Goal: Book appointment/travel/reservation

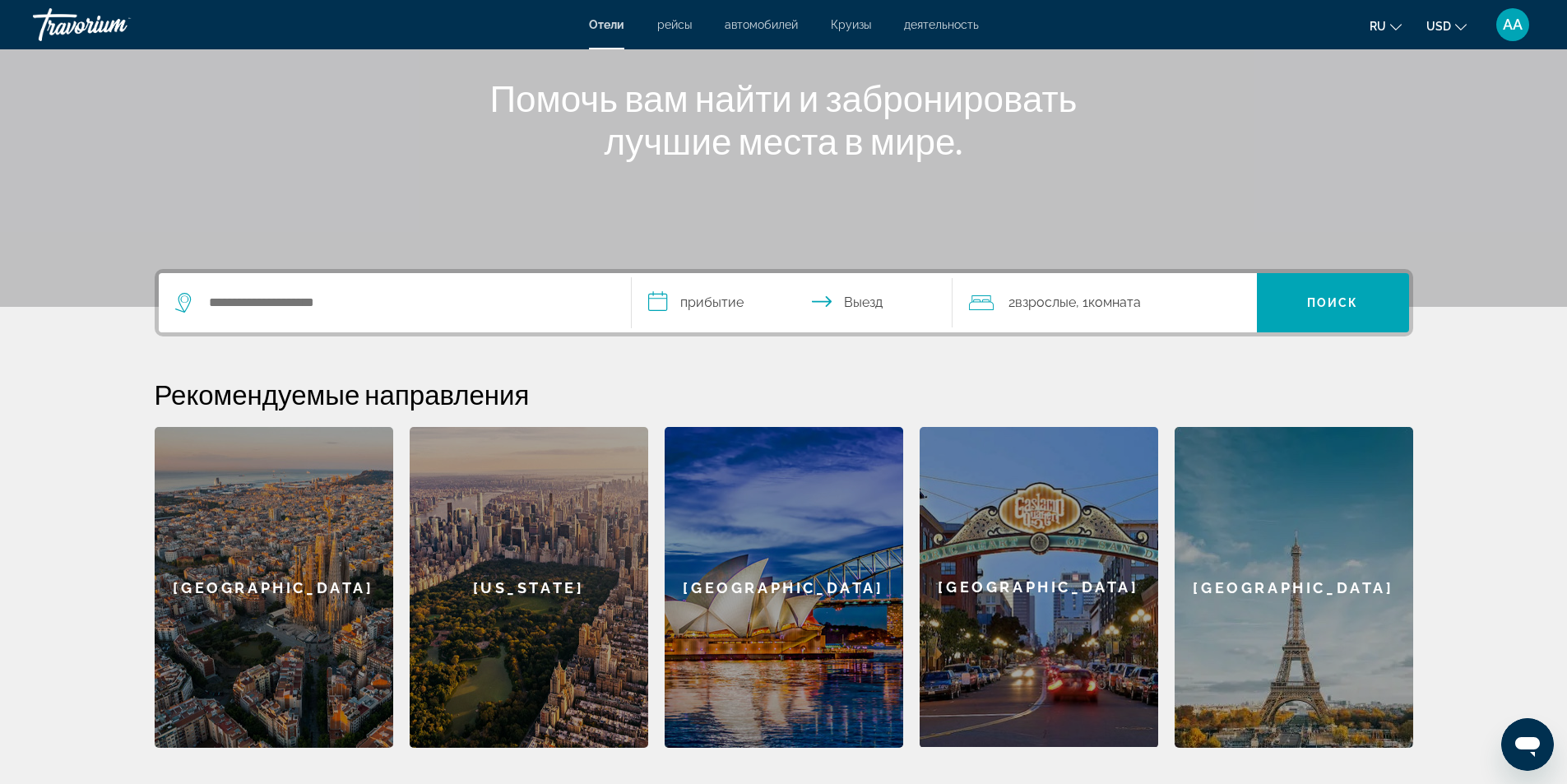
scroll to position [64, 0]
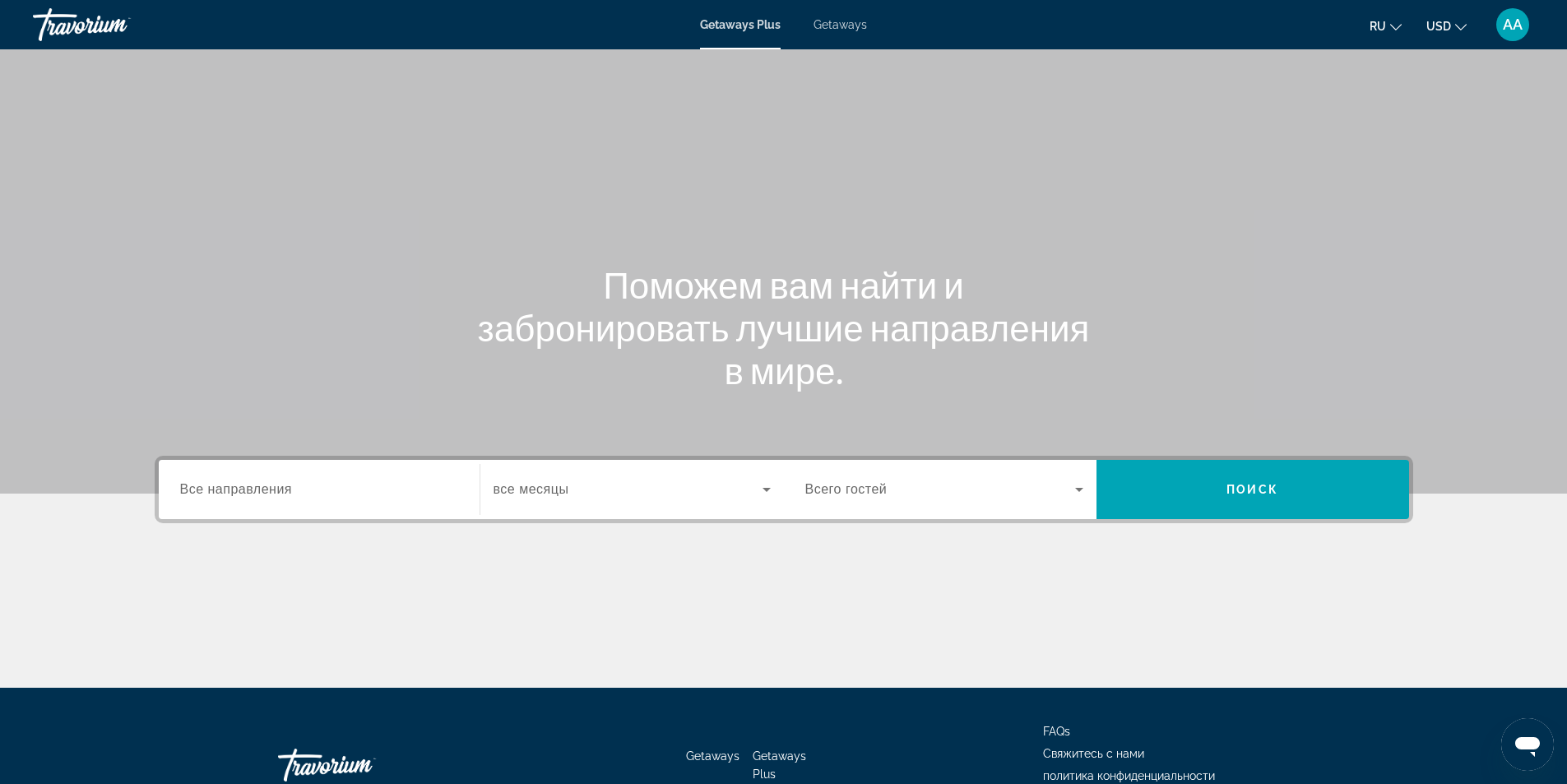
drag, startPoint x: 284, startPoint y: 485, endPoint x: 562, endPoint y: 491, distance: 278.1
click at [285, 485] on span "Все направления" at bounding box center [236, 489] width 113 height 14
click at [285, 485] on input "Destination Все направления" at bounding box center [319, 490] width 278 height 20
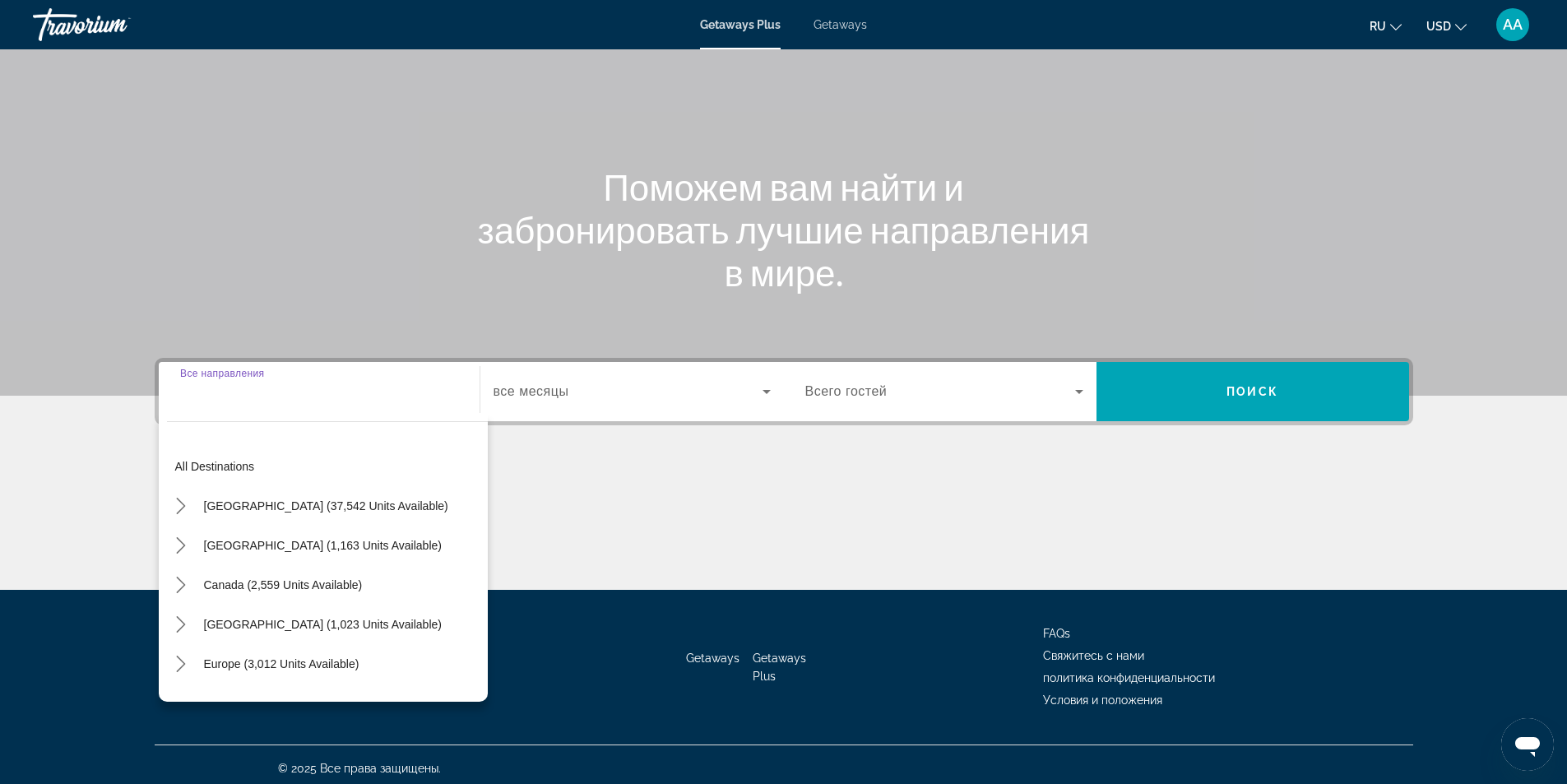
scroll to position [106, 0]
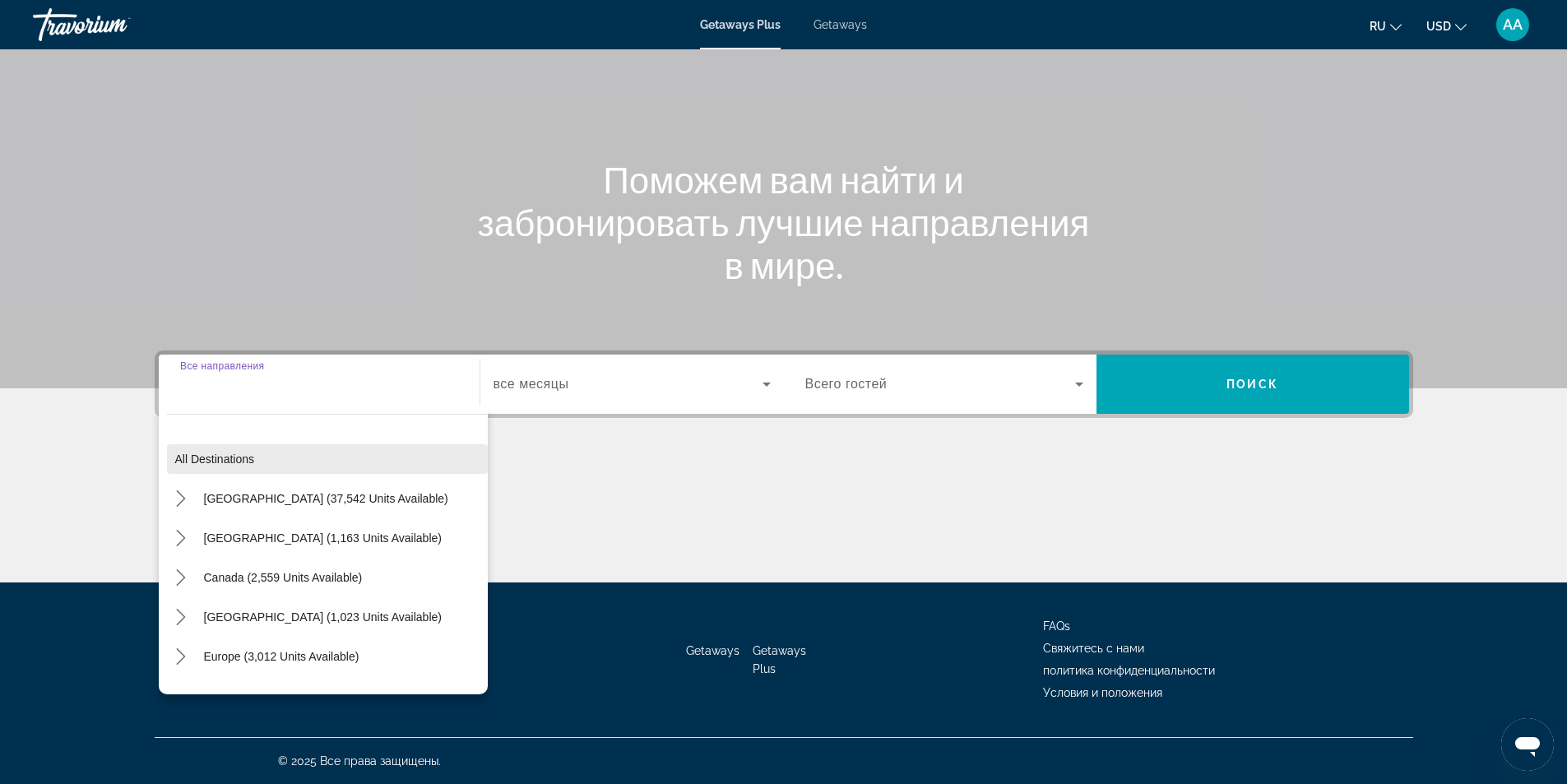
click at [225, 465] on span "Select destination: All destinations" at bounding box center [327, 458] width 321 height 39
type input "**********"
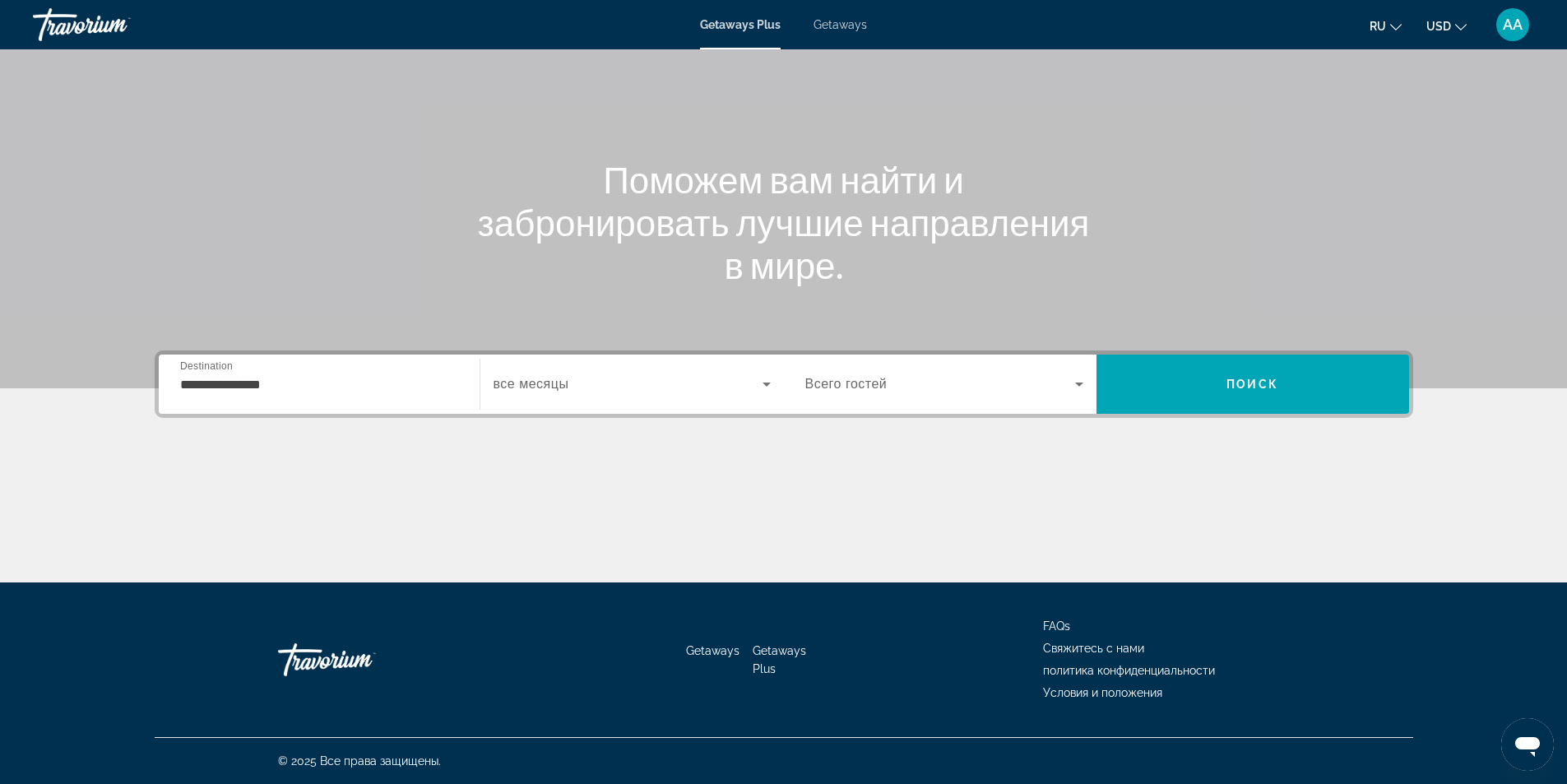
click at [701, 375] on span "Search widget" at bounding box center [628, 384] width 269 height 20
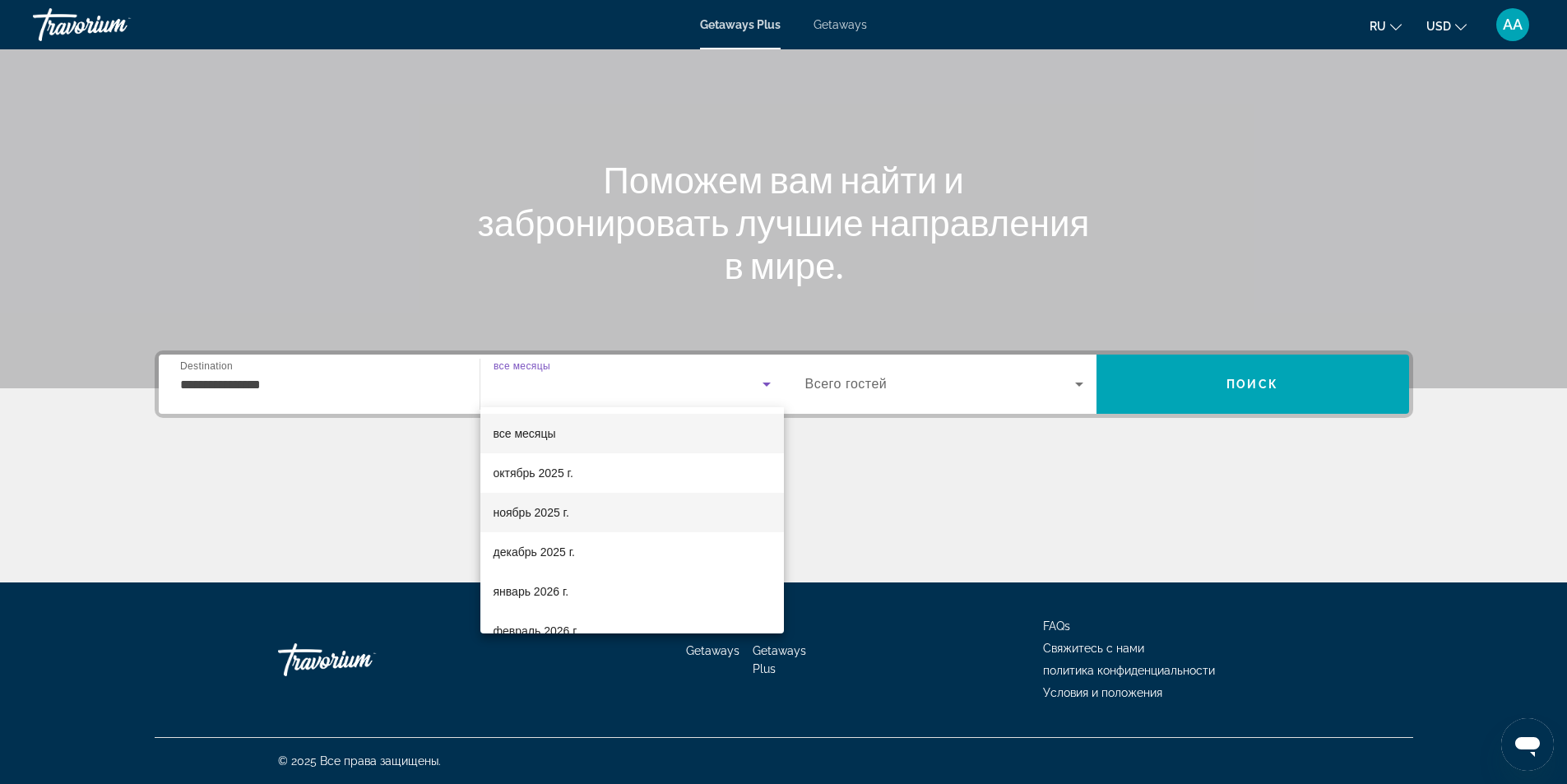
click at [543, 513] on span "ноябрь 2025 г." at bounding box center [531, 512] width 76 height 20
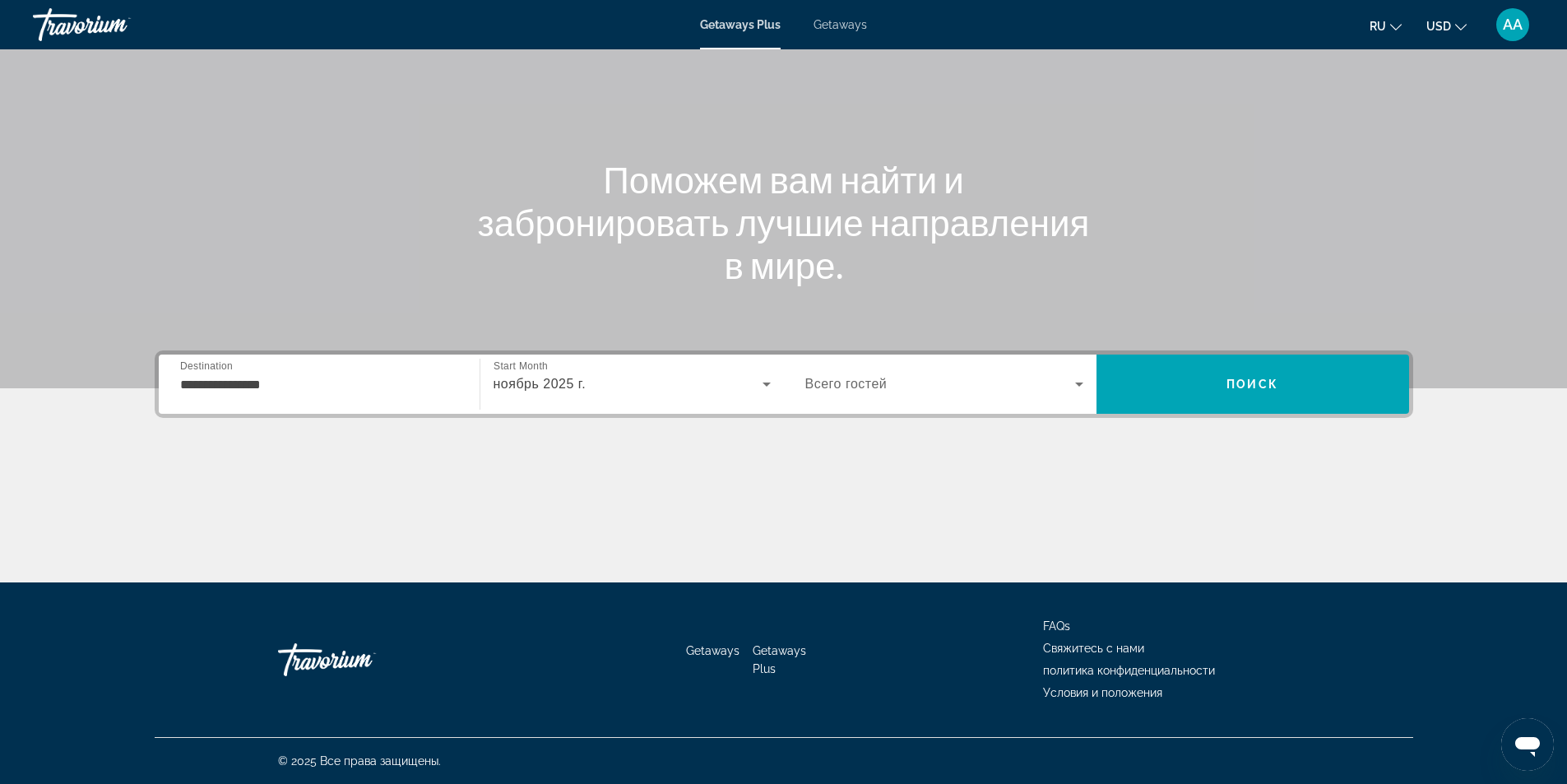
click at [873, 396] on div "Search widget" at bounding box center [944, 384] width 278 height 46
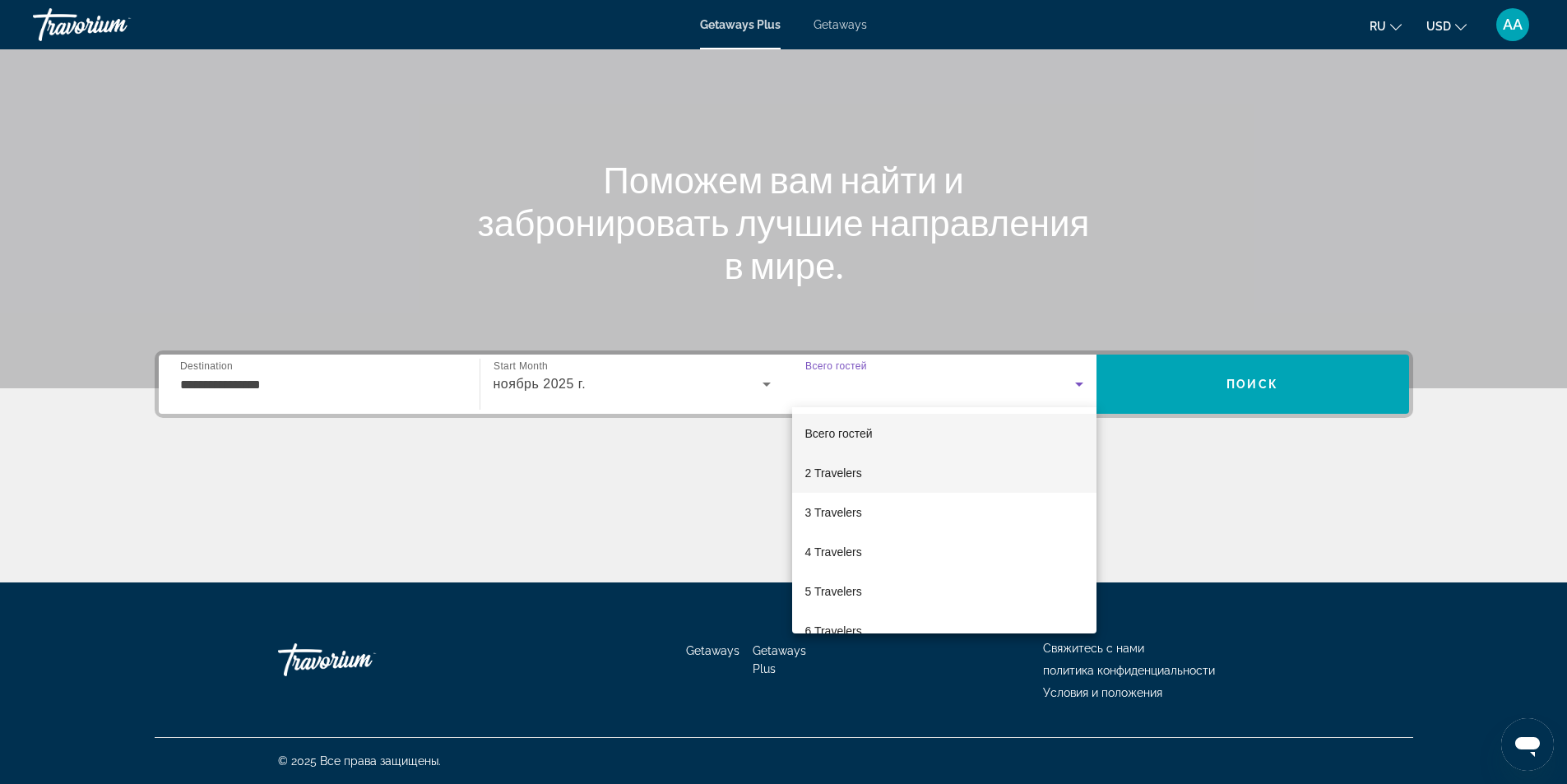
click at [850, 462] on mat-option "2 Travelers" at bounding box center [944, 472] width 305 height 39
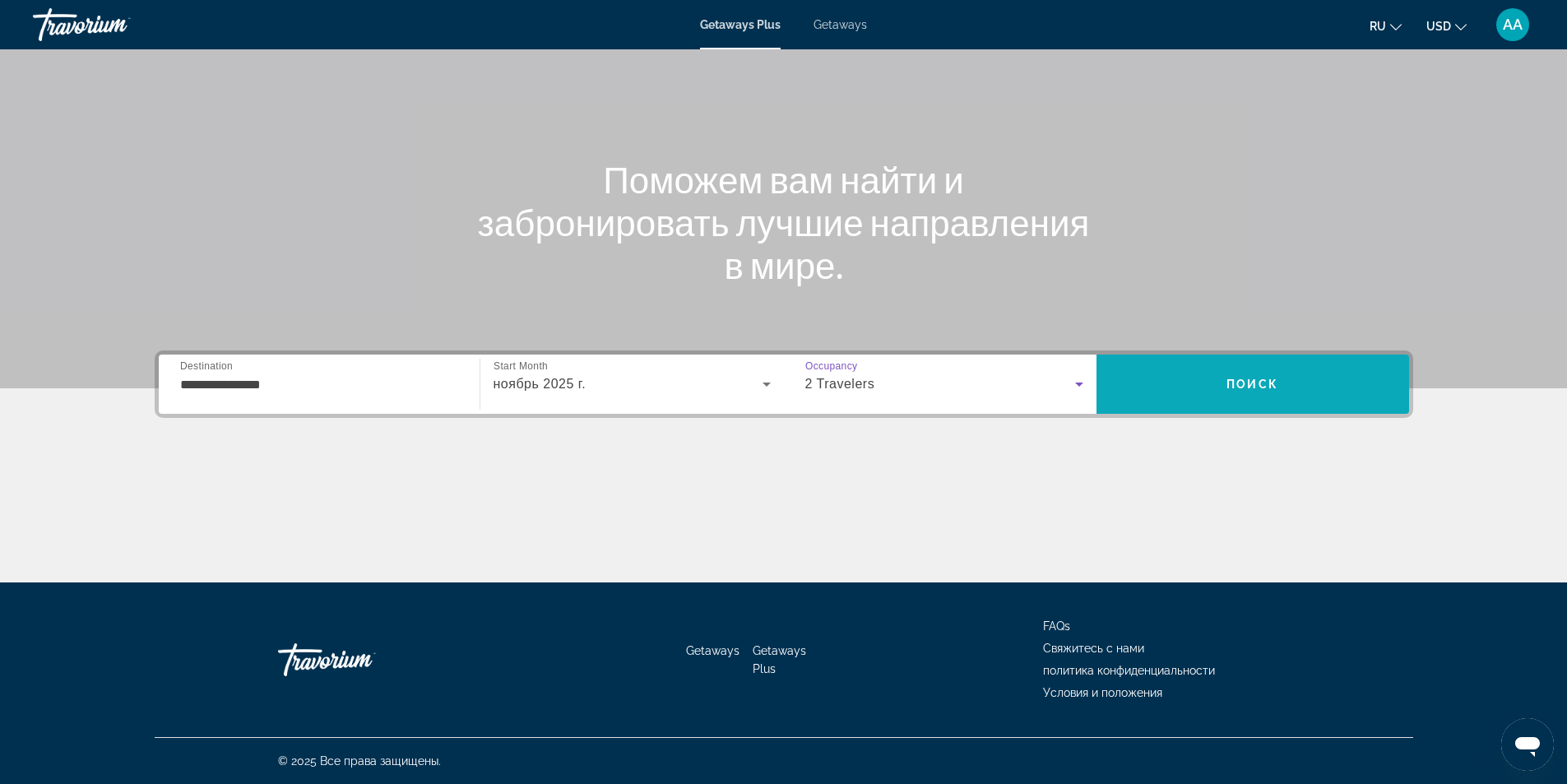
click at [1289, 377] on span "Search" at bounding box center [1253, 383] width 313 height 39
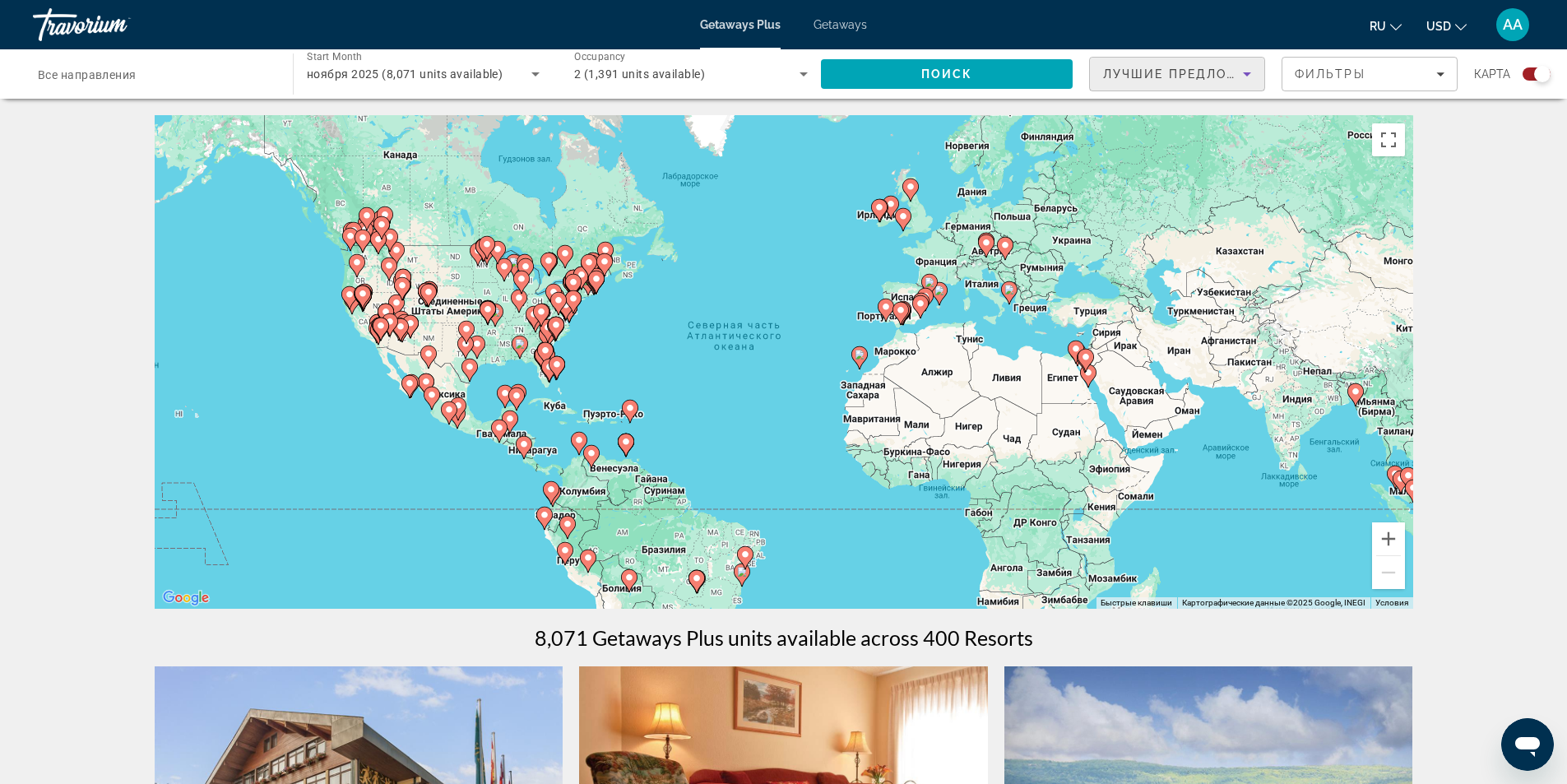
click at [1235, 82] on div "Лучшие предложения" at bounding box center [1173, 73] width 140 height 20
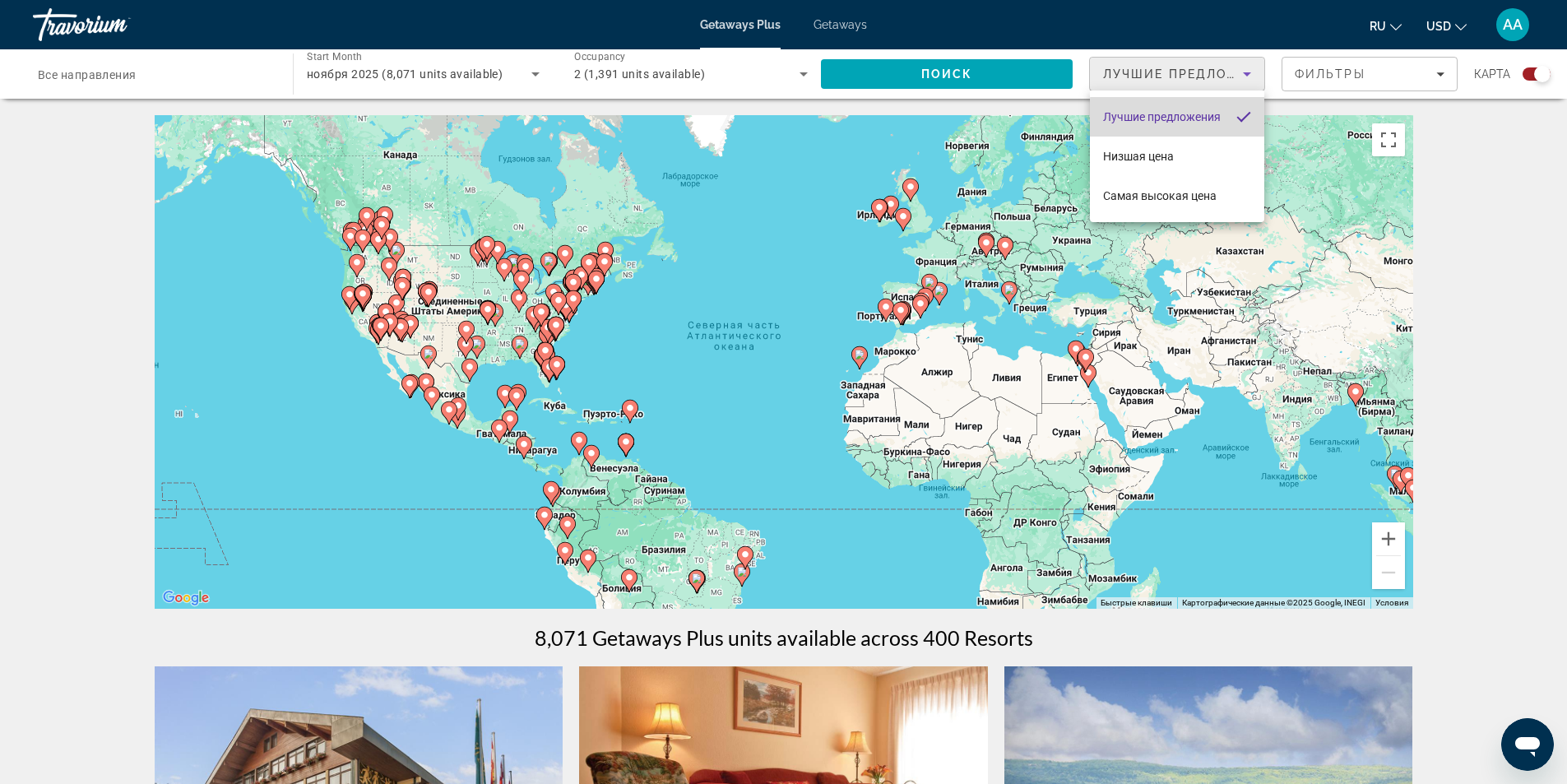
click at [1225, 120] on mat-option "Лучшие предложения" at bounding box center [1177, 116] width 175 height 39
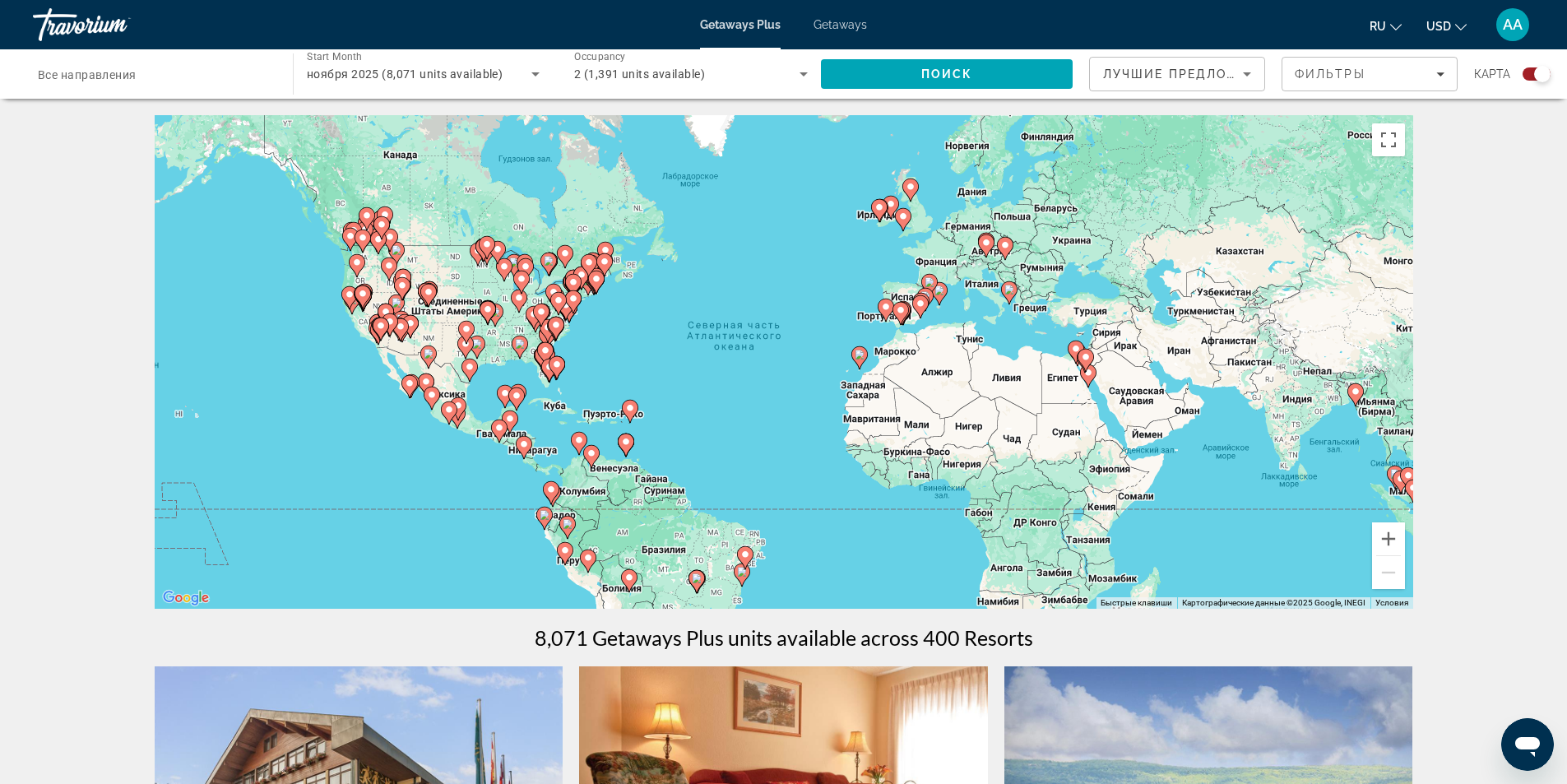
click at [1083, 375] on icon "Main content" at bounding box center [1087, 375] width 15 height 21
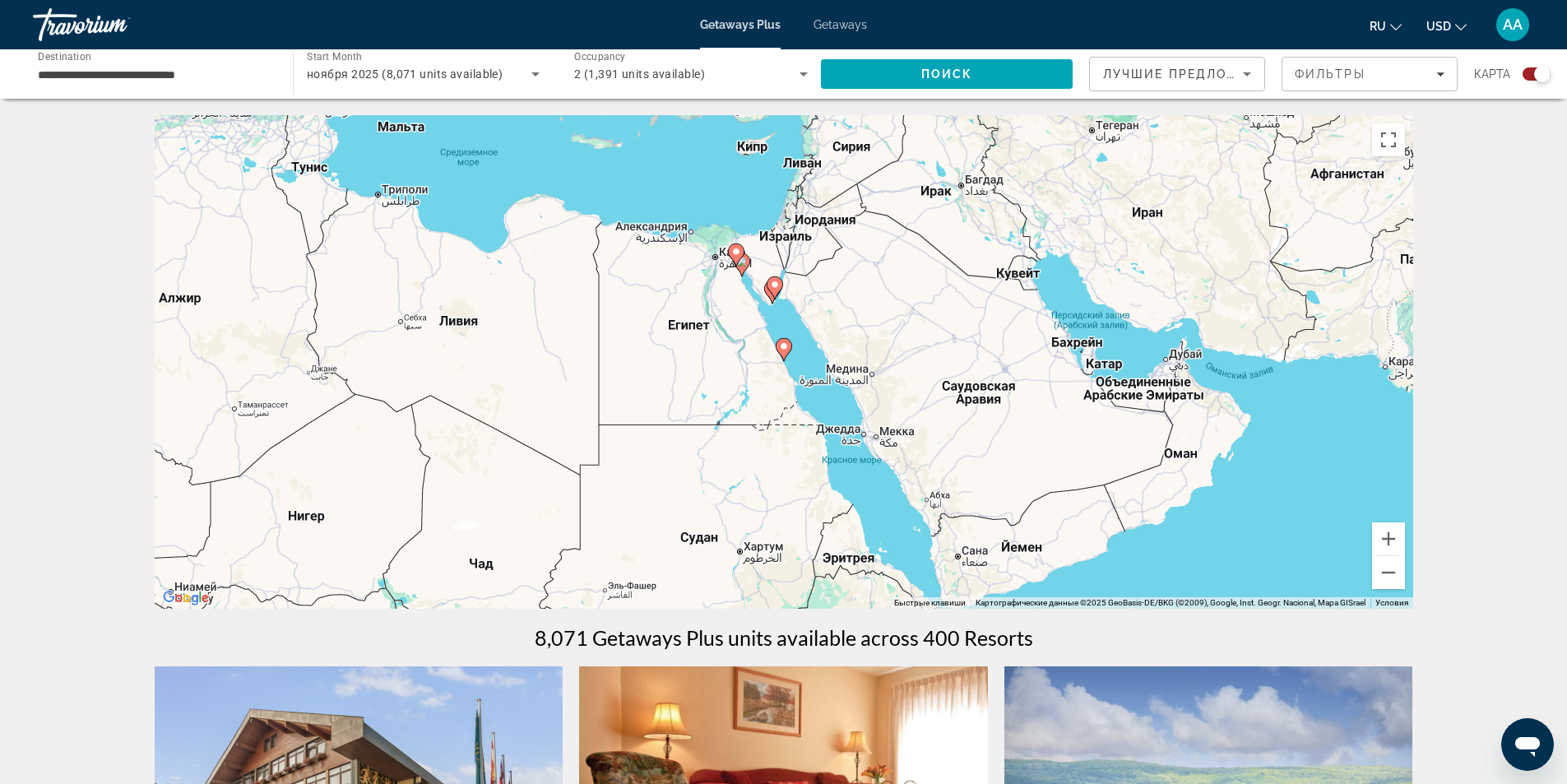
click at [711, 322] on div "Чтобы активировать перетаскивание с помощью клавиатуры, нажмите Alt + Ввод. Пос…" at bounding box center [784, 361] width 1259 height 493
click at [735, 268] on gmp-advanced-marker "Main content" at bounding box center [742, 265] width 17 height 24
type input "**********"
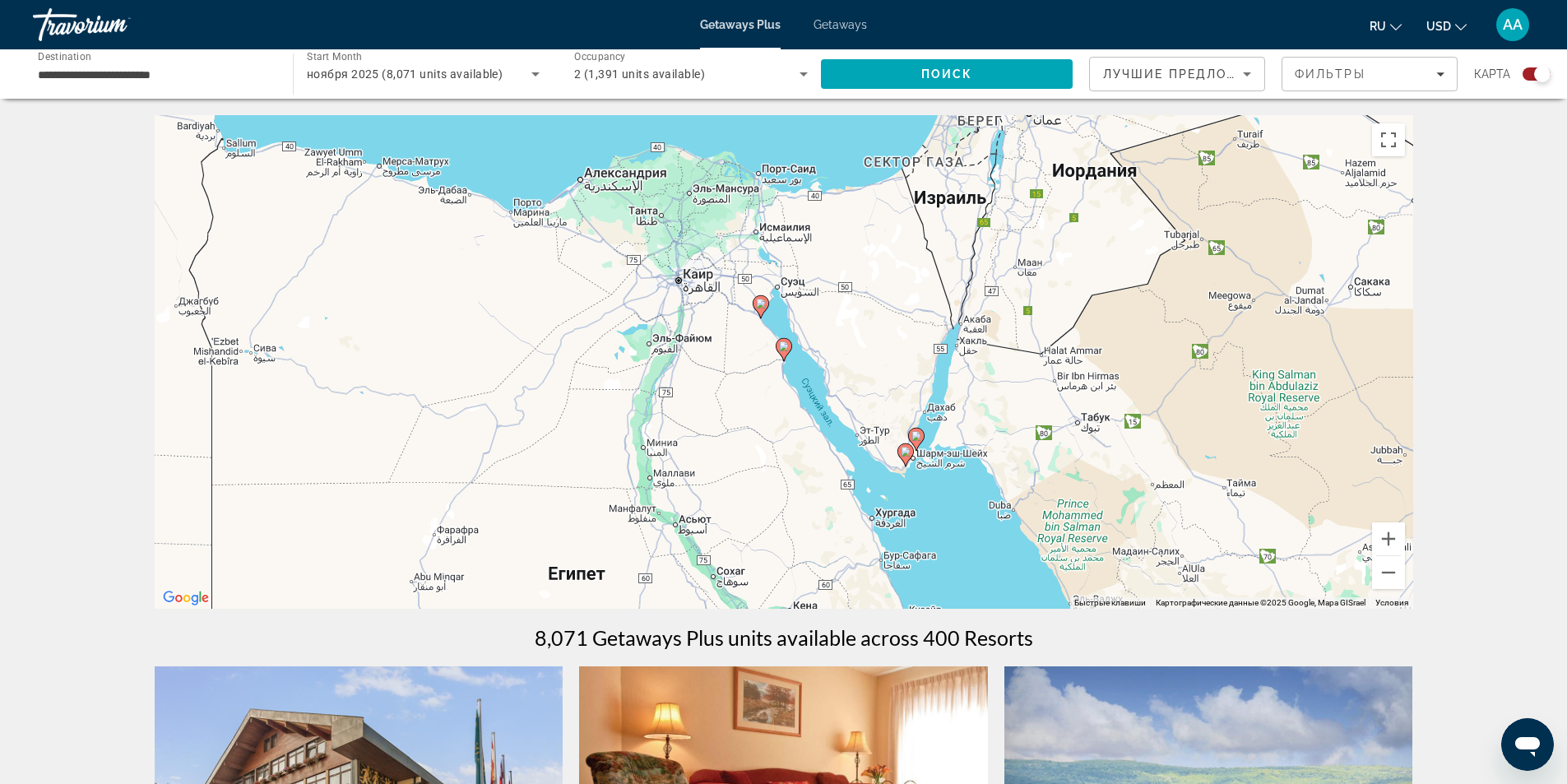
click at [758, 309] on icon "Main content" at bounding box center [760, 306] width 15 height 21
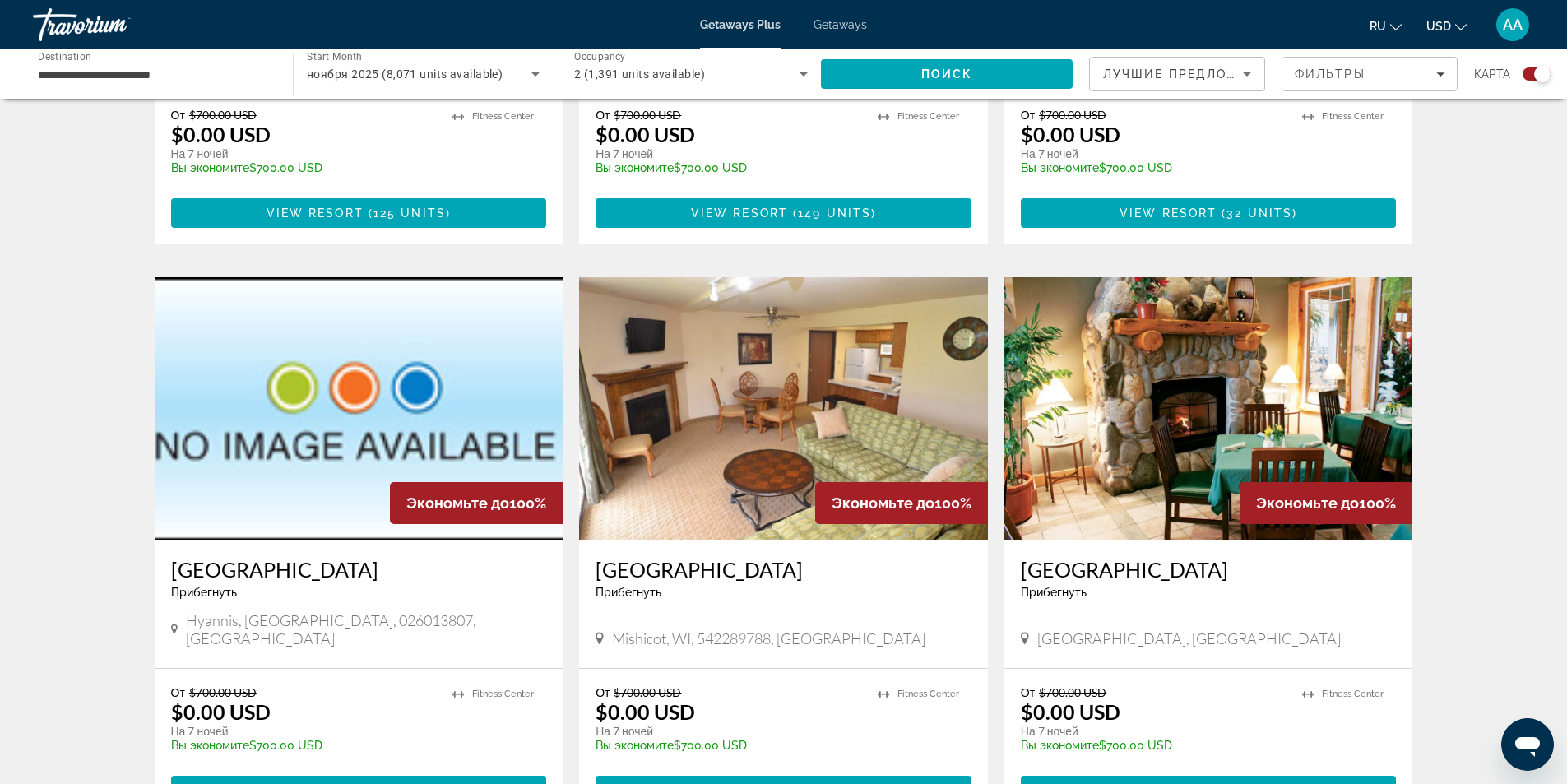
scroll to position [1316, 0]
